Goal: Task Accomplishment & Management: Manage account settings

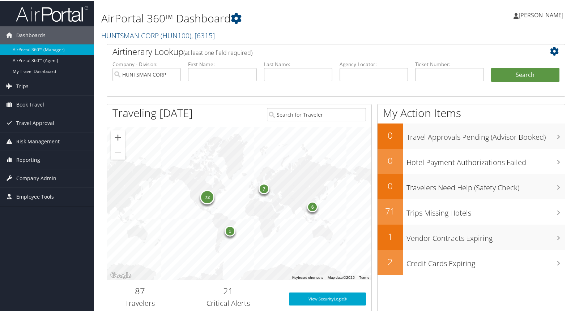
click at [29, 160] on span "Reporting" at bounding box center [28, 159] width 24 height 18
click at [29, 159] on span "Reporting" at bounding box center [28, 159] width 24 height 18
click at [37, 174] on span "Company Admin" at bounding box center [36, 178] width 40 height 18
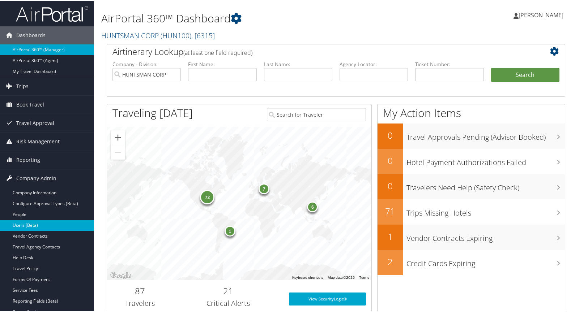
click at [27, 226] on link "Users (Beta)" at bounding box center [47, 225] width 94 height 11
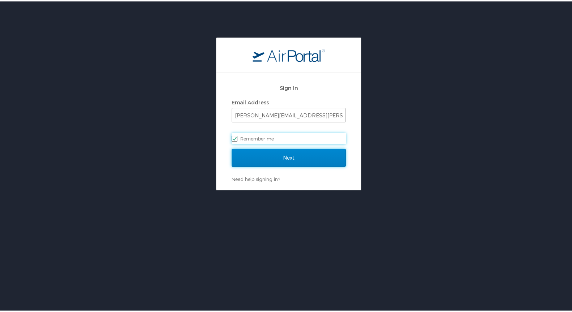
click at [291, 154] on input "Next" at bounding box center [289, 157] width 114 height 18
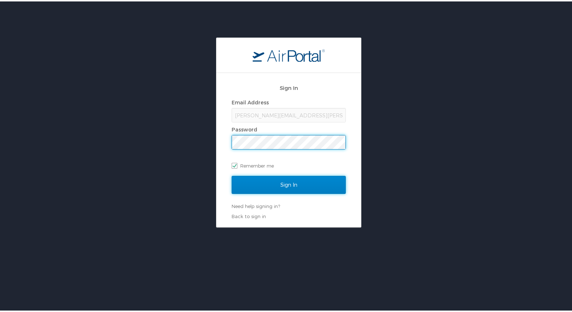
click at [279, 183] on input "Sign In" at bounding box center [289, 184] width 114 height 18
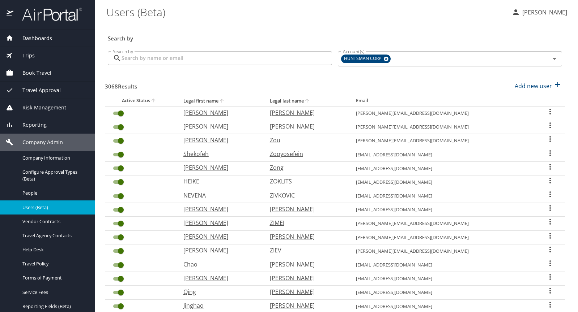
drag, startPoint x: 166, startPoint y: 59, endPoint x: 166, endPoint y: 53, distance: 5.8
click at [166, 58] on input "Search by" at bounding box center [227, 58] width 210 height 14
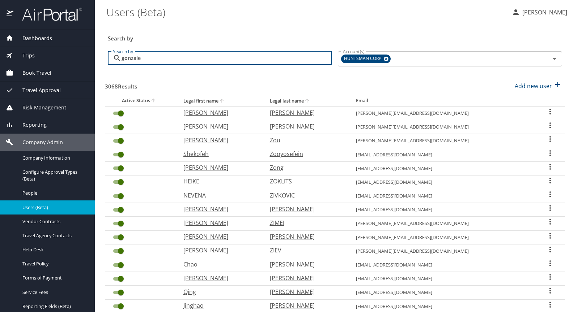
type input "gonzalez"
checkbox input "false"
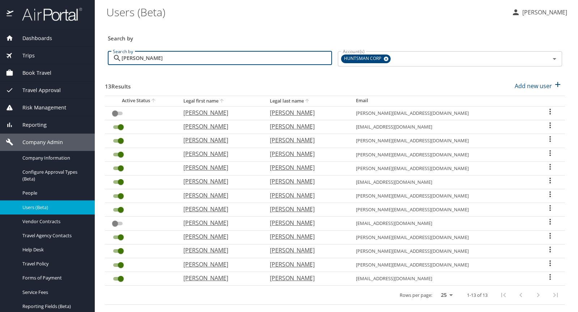
type input "gonzalez"
click at [549, 125] on icon "User Search Table" at bounding box center [549, 126] width 1 height 6
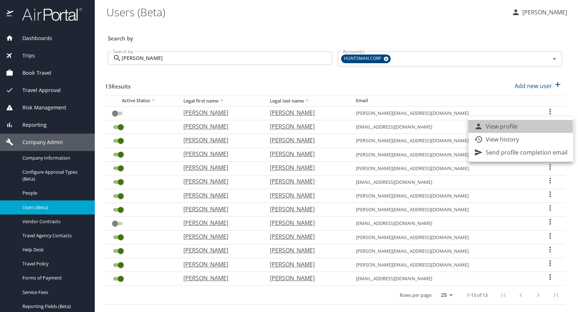
click at [491, 127] on p "View profile" at bounding box center [502, 126] width 32 height 9
select select "US"
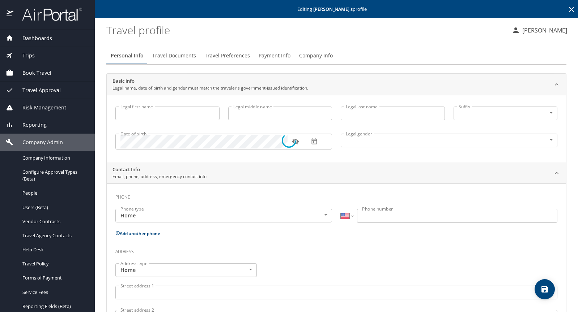
type input "Luis"
type input "Felipe"
type input "Gonzalez Echeverry"
type input "Male"
select select "CR"
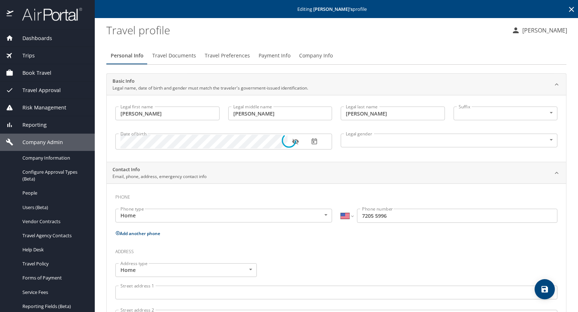
select select "CR"
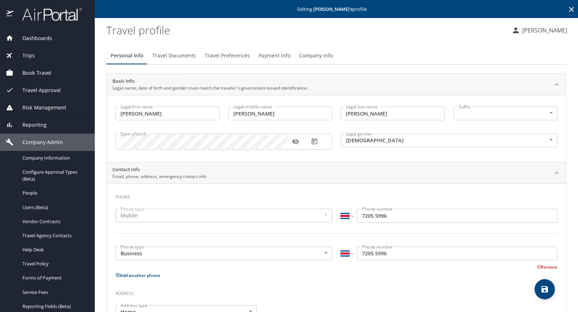
click at [226, 57] on span "Travel Preferences" at bounding box center [227, 55] width 45 height 9
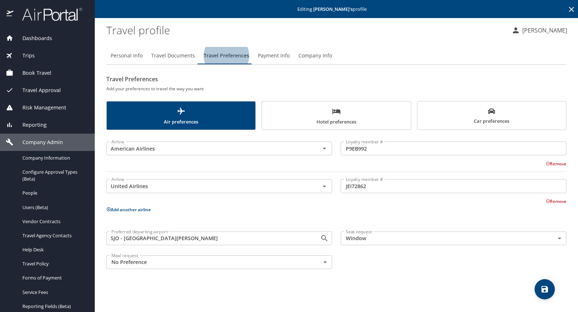
drag, startPoint x: 367, startPoint y: 116, endPoint x: 362, endPoint y: 115, distance: 4.8
click at [367, 116] on span "Hotel preferences" at bounding box center [336, 116] width 140 height 19
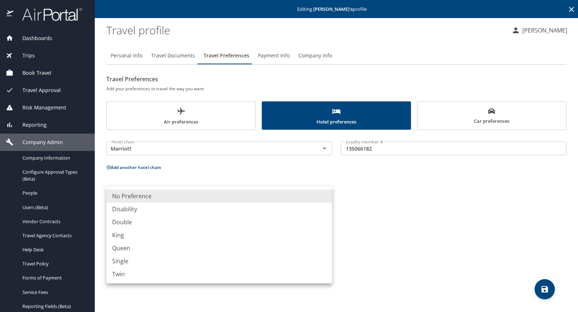
click at [327, 195] on body "Dashboards AirPortal 360™ Manager AirPortal 360™ Agent My Travel Dashboard Trip…" at bounding box center [289, 156] width 578 height 312
click at [115, 166] on div at bounding box center [289, 156] width 578 height 312
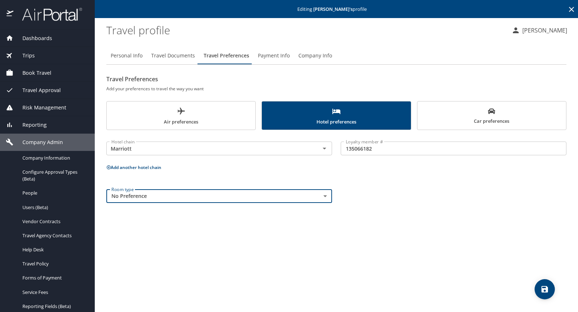
click at [116, 171] on button "Add another hotel chain" at bounding box center [133, 168] width 55 height 6
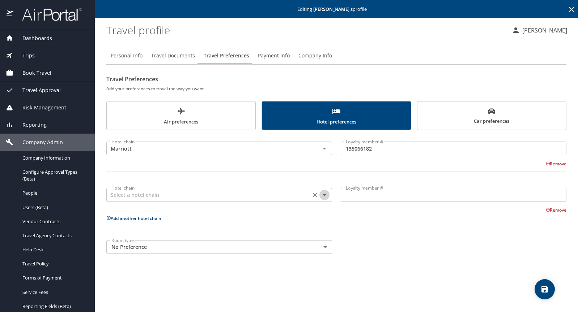
click at [323, 195] on icon "Open" at bounding box center [325, 196] width 4 height 2
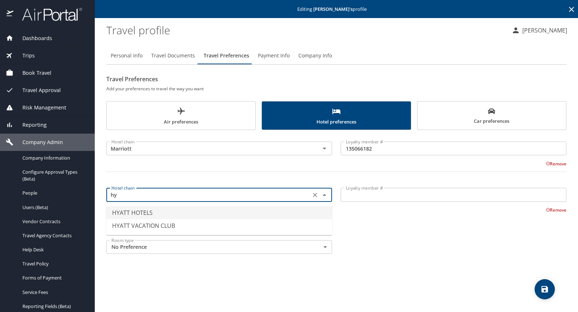
click at [149, 214] on li "HYATT HOTELS" at bounding box center [219, 212] width 226 height 13
type input "HYATT HOTELS"
click at [386, 196] on input "Loyalty member #" at bounding box center [454, 195] width 226 height 14
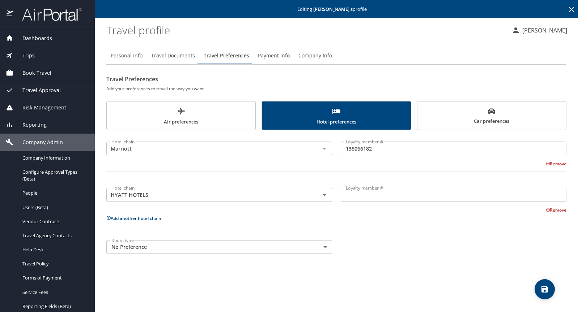
click at [363, 198] on input "Loyalty member #" at bounding box center [454, 195] width 226 height 14
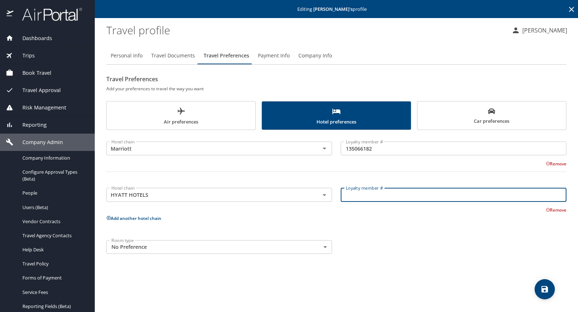
paste input "591086441x"
type input "591086441x"
click at [543, 291] on icon "save" at bounding box center [544, 289] width 7 height 7
